Goal: Task Accomplishment & Management: Use online tool/utility

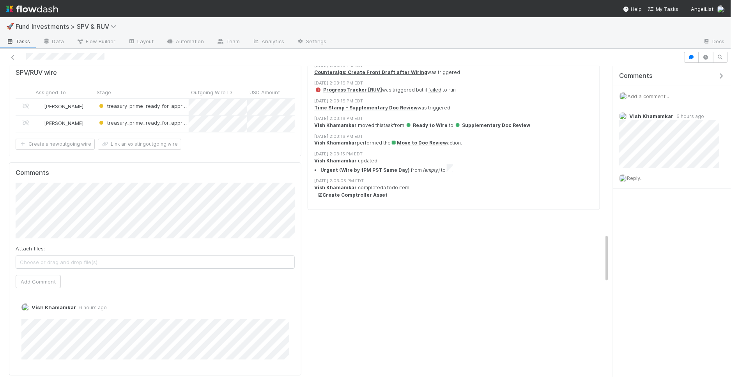
scroll to position [1144, 0]
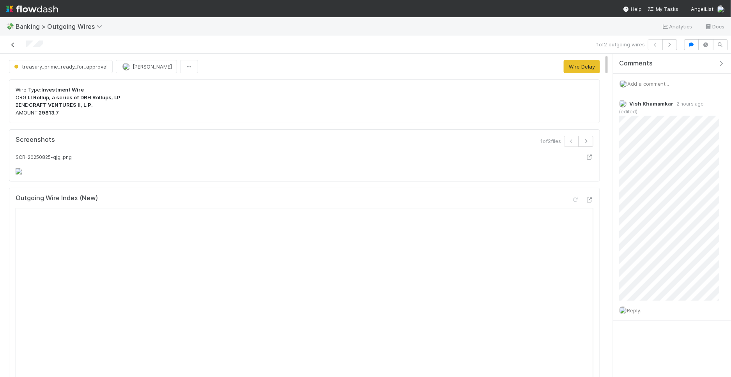
click at [13, 45] on icon at bounding box center [13, 44] width 8 height 5
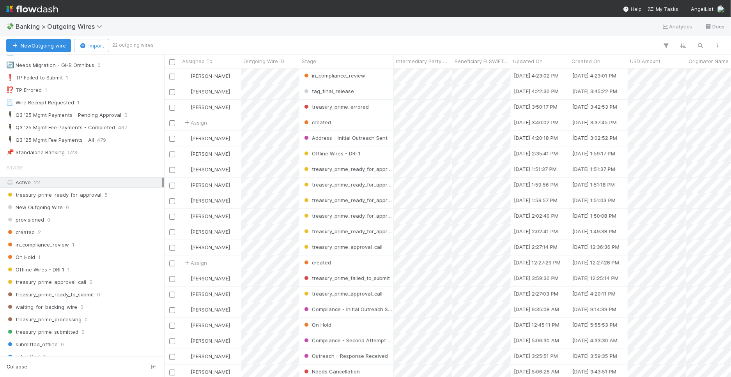
scroll to position [369, 0]
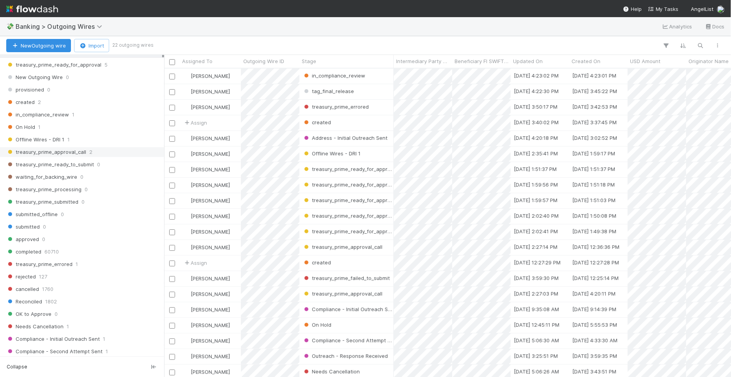
click at [103, 147] on div "treasury_prime_approval_call 2" at bounding box center [84, 152] width 156 height 10
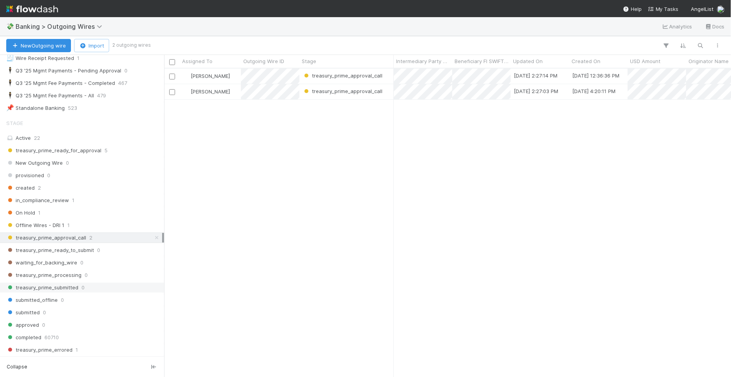
scroll to position [276, 0]
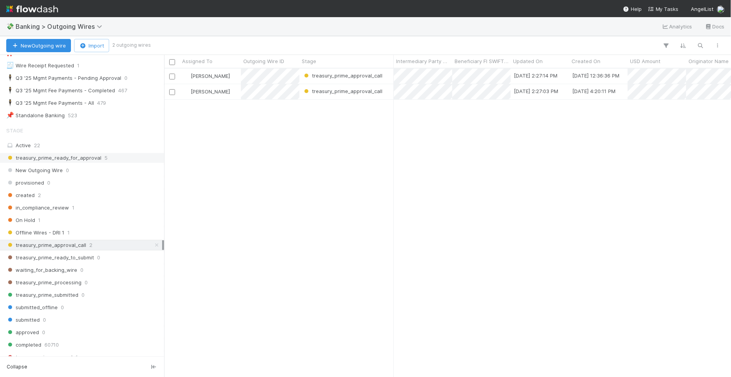
click at [110, 153] on div "treasury_prime_ready_for_approval 5" at bounding box center [84, 158] width 156 height 10
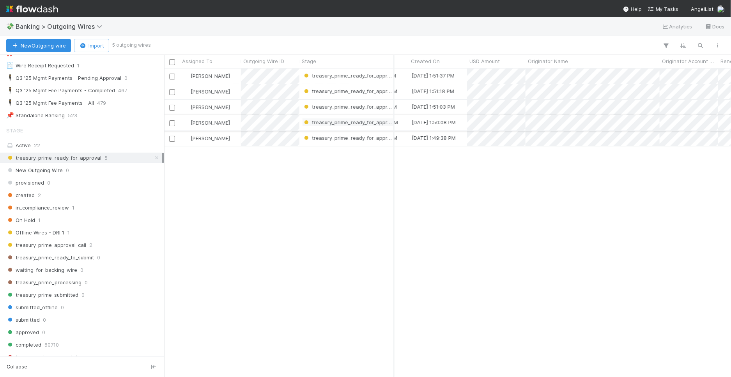
scroll to position [0, 184]
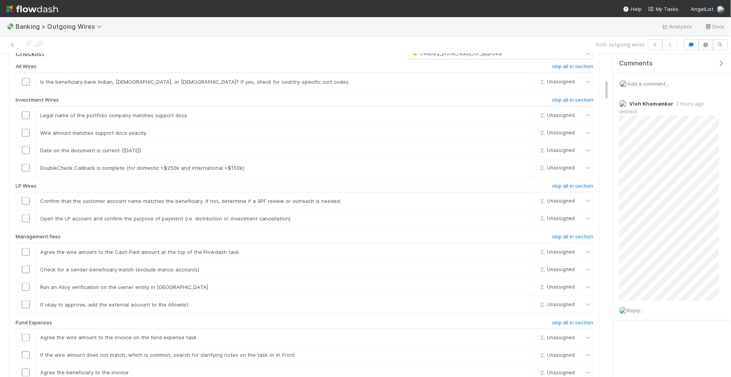
scroll to position [375, 0]
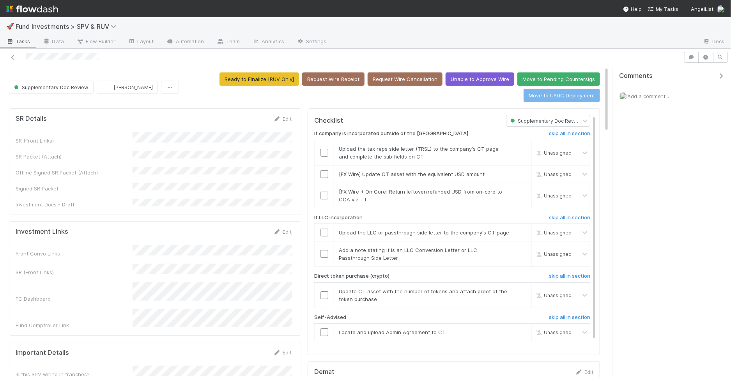
scroll to position [5, 0]
click at [272, 77] on button "Ready to Finalize [RUV Only]" at bounding box center [258, 78] width 79 height 13
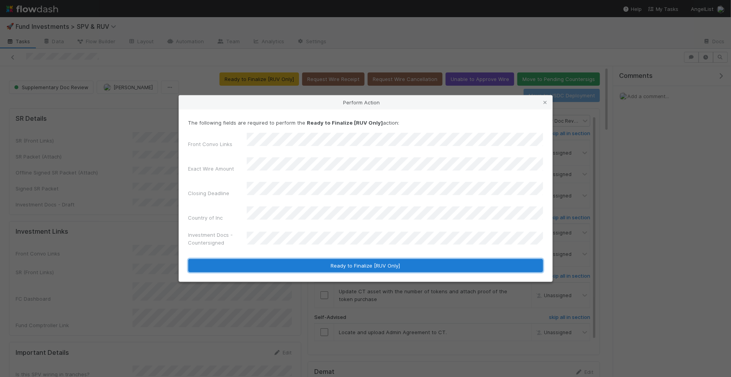
click at [316, 259] on button "Ready to Finalize [RUV Only]" at bounding box center [365, 265] width 355 height 13
